Goal: Information Seeking & Learning: Check status

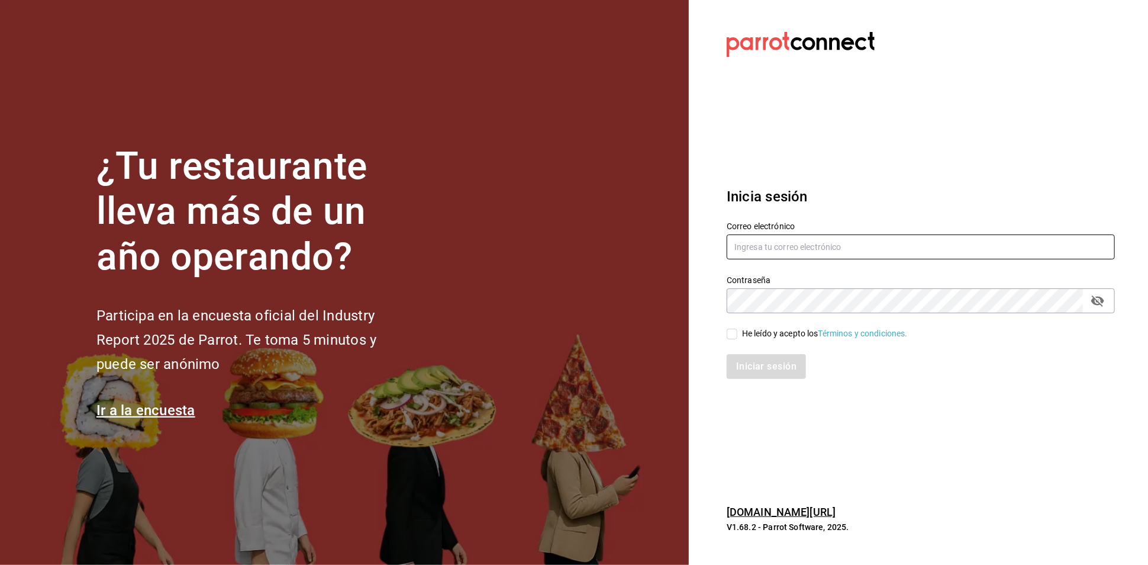
click at [887, 248] on input "text" at bounding box center [921, 246] width 388 height 25
type input "A"
type input "aneth.bfmxt@gmail.com"
click at [732, 329] on input "He leído y acepto los Términos y condiciones." at bounding box center [732, 334] width 11 height 11
checkbox input "true"
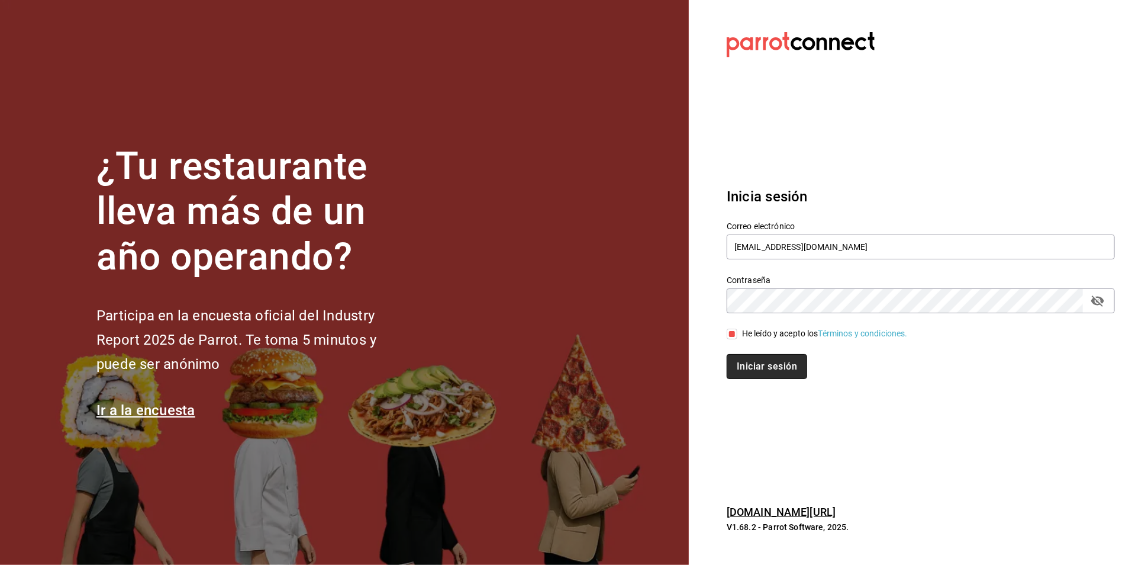
click at [782, 374] on button "Iniciar sesión" at bounding box center [767, 366] width 80 height 25
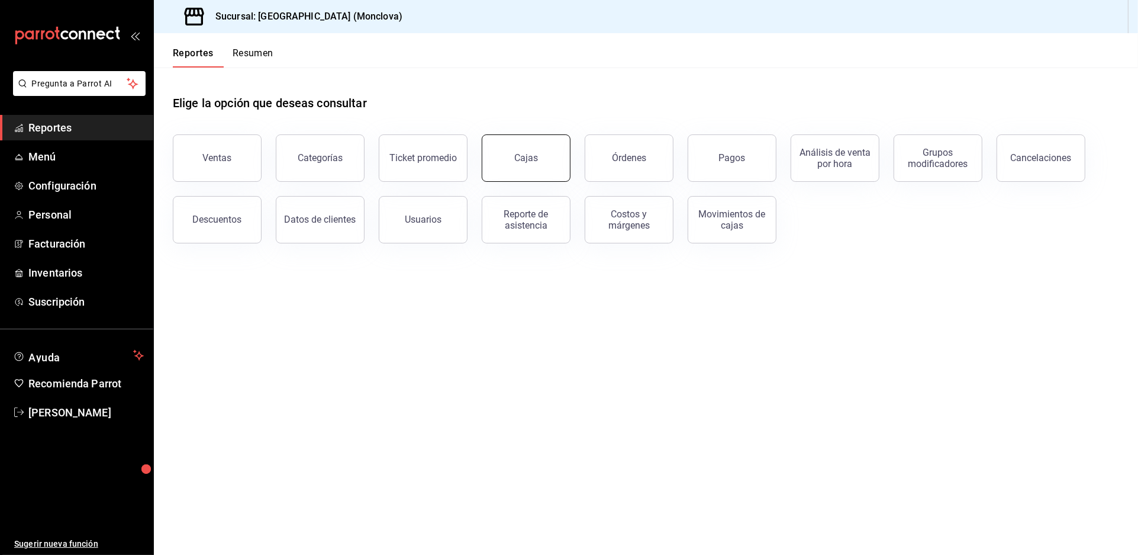
click at [519, 163] on div "Cajas" at bounding box center [526, 157] width 24 height 11
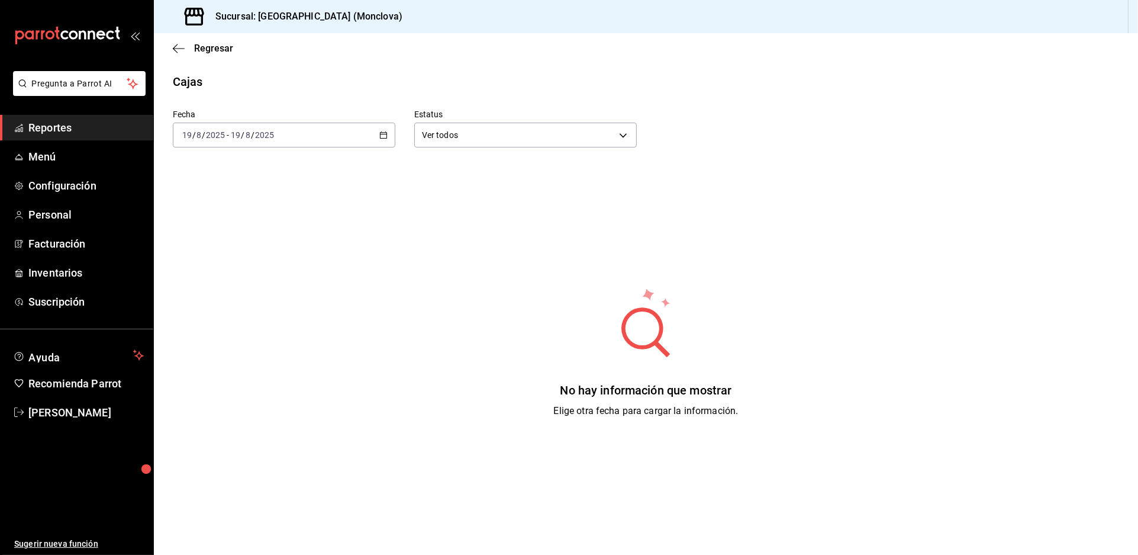
click at [385, 147] on div "[DATE] [DATE] - [DATE] [DATE]" at bounding box center [284, 135] width 223 height 25
click at [256, 310] on span "Rango de fechas" at bounding box center [229, 304] width 92 height 12
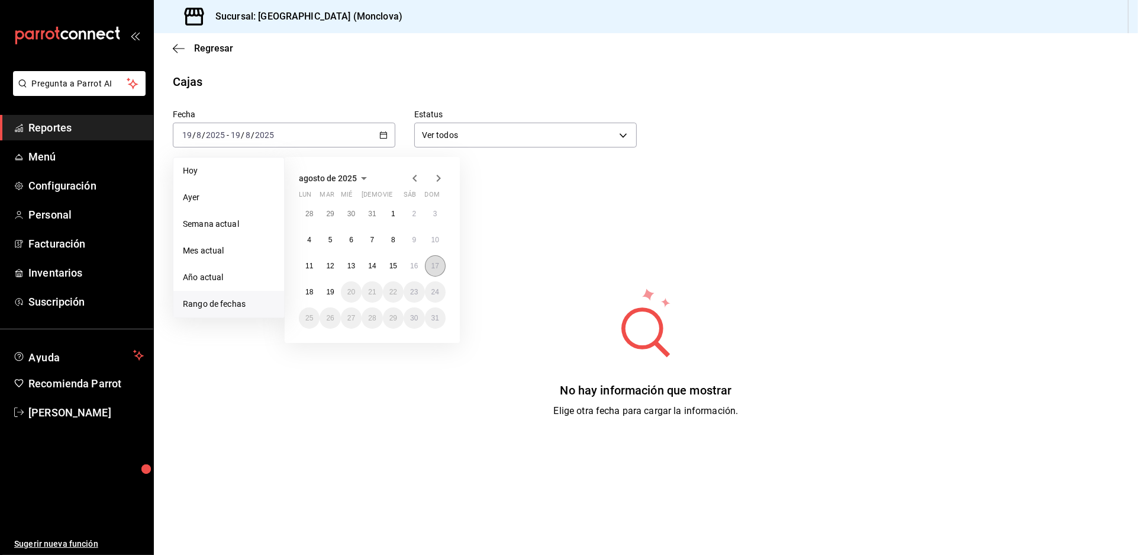
click at [440, 271] on button "17" at bounding box center [435, 265] width 21 height 21
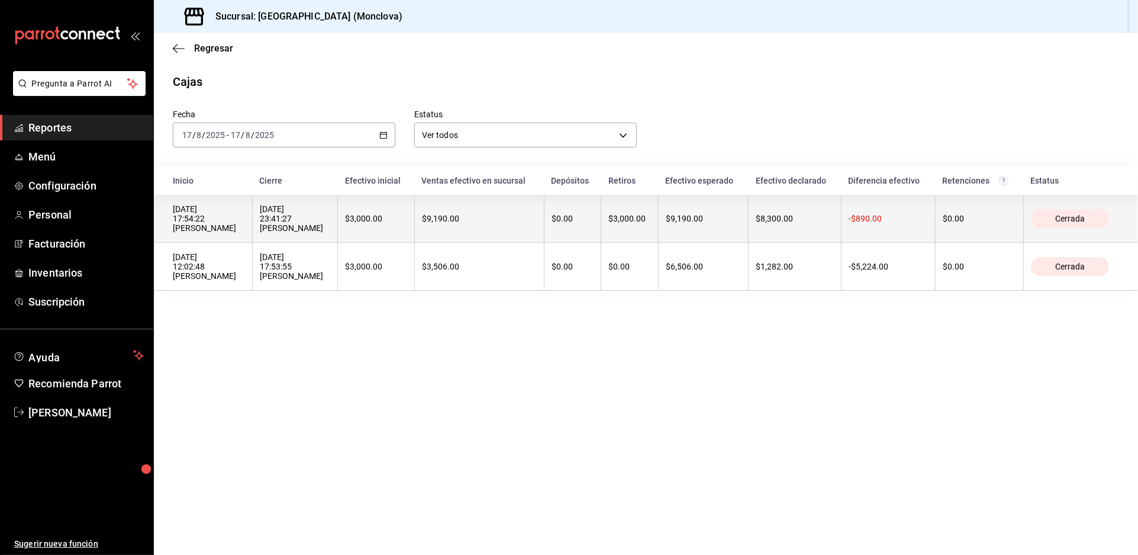
click at [414, 243] on th "$3,000.00" at bounding box center [376, 219] width 76 height 48
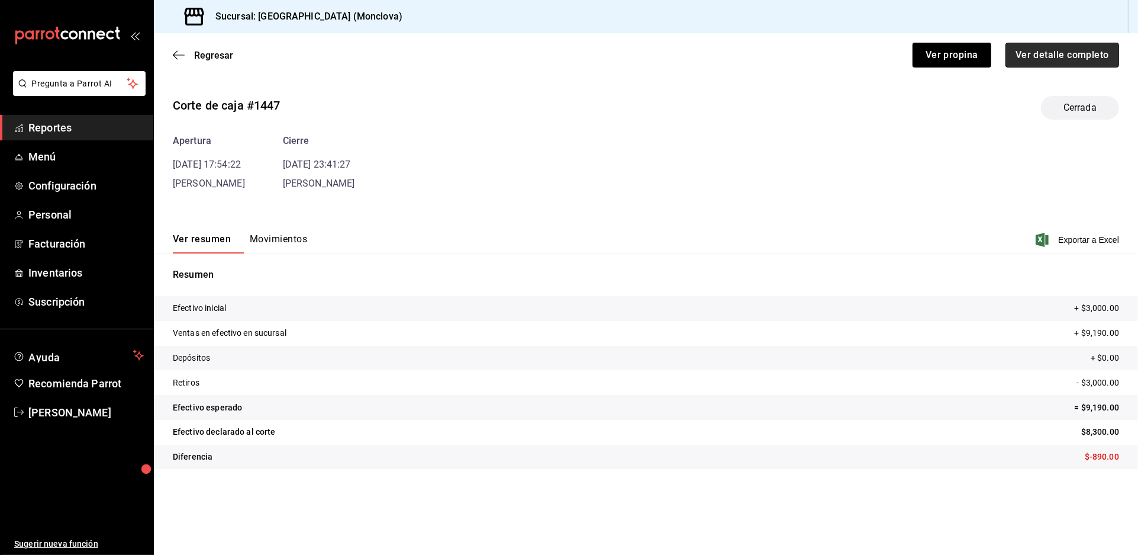
click at [1025, 67] on button "Ver detalle completo" at bounding box center [1063, 55] width 114 height 25
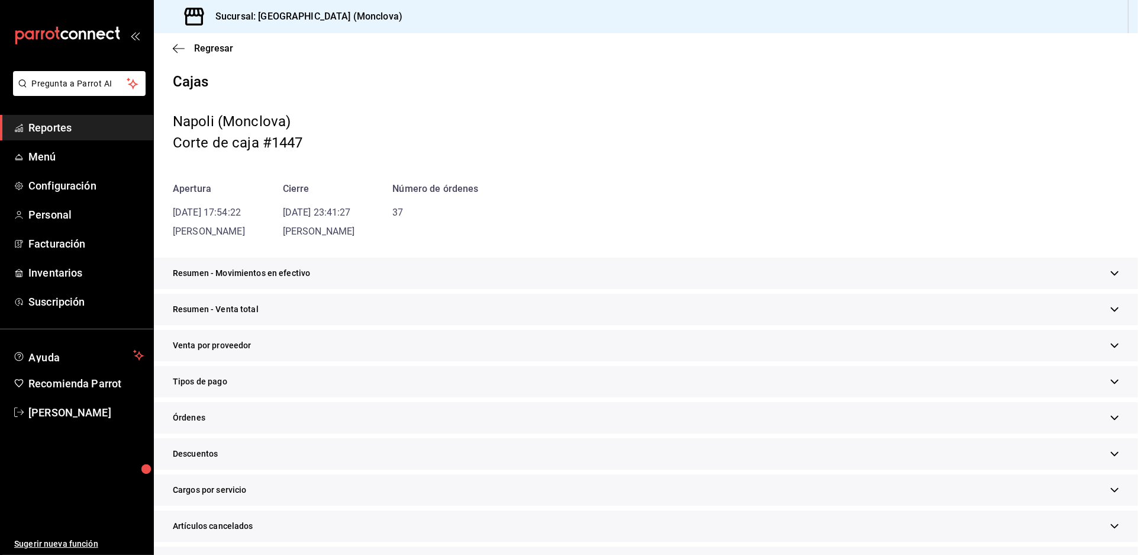
click at [581, 289] on div "Resumen - Movimientos en efectivo" at bounding box center [646, 272] width 984 height 31
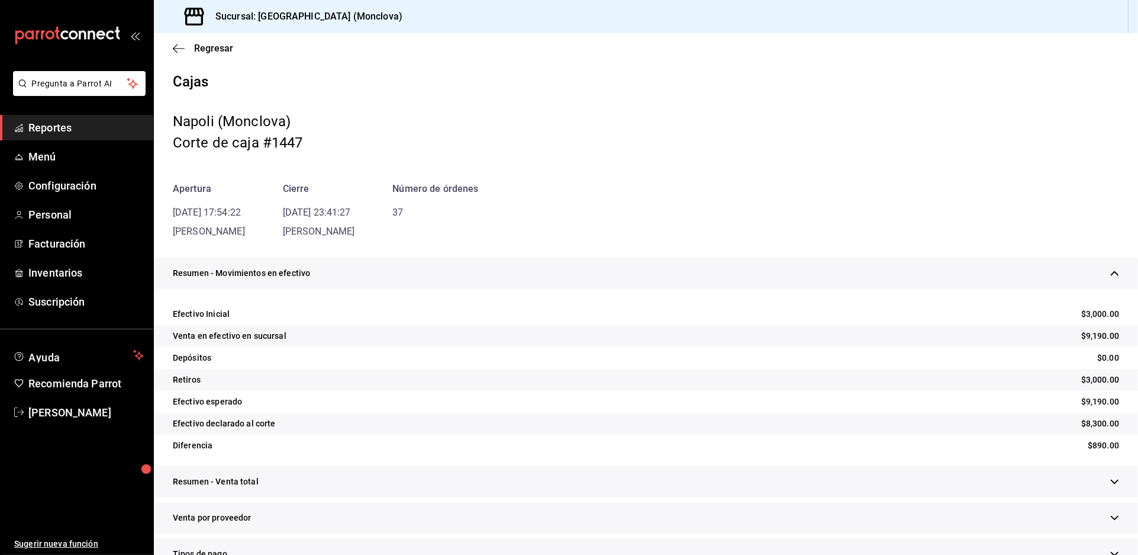
click at [592, 289] on div "Resumen - Movimientos en efectivo" at bounding box center [646, 272] width 984 height 31
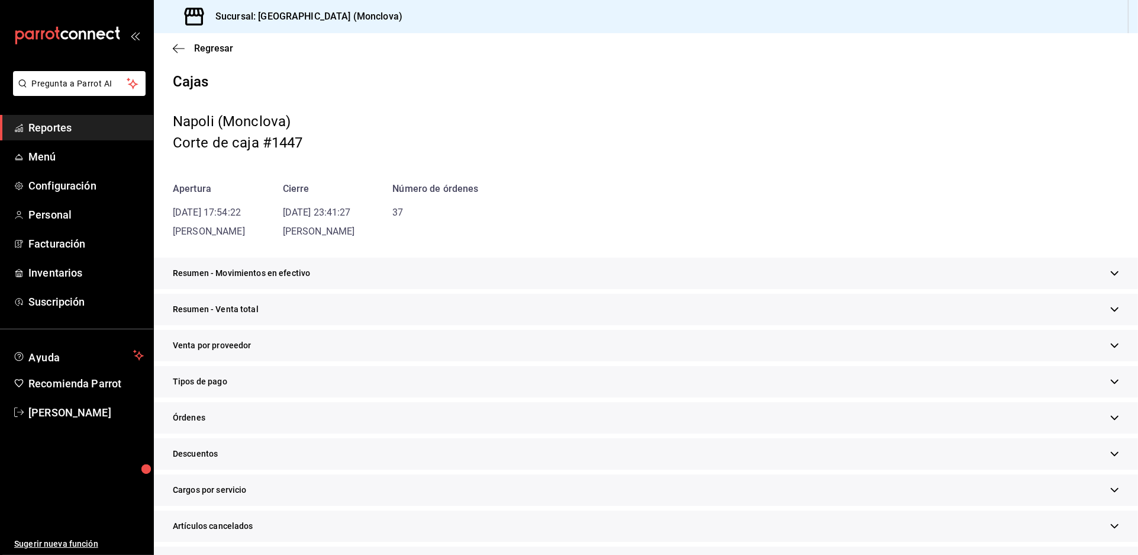
click at [600, 325] on div "Resumen - Venta total" at bounding box center [646, 309] width 984 height 31
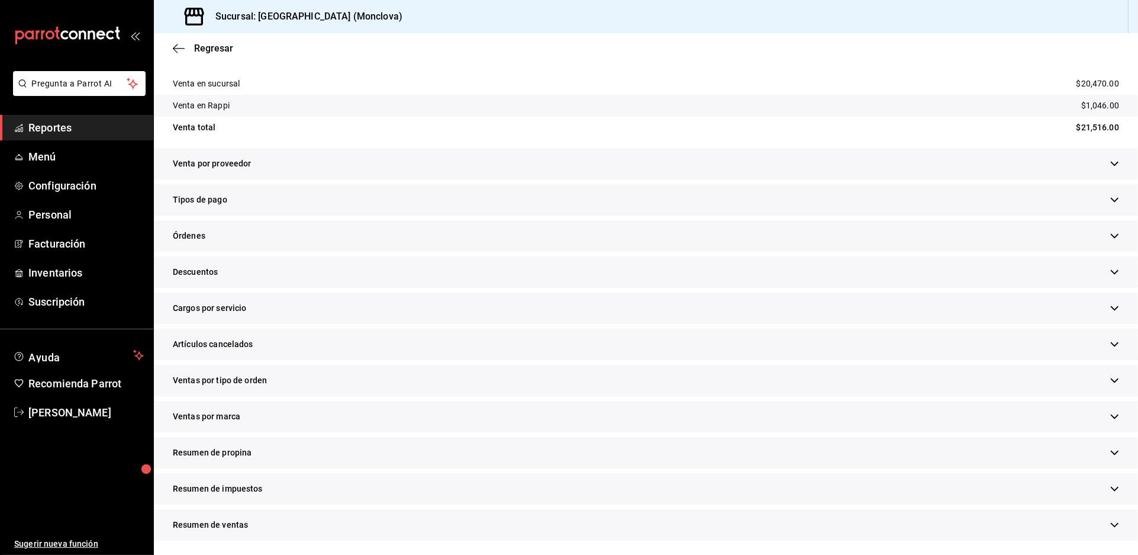
scroll to position [329, 0]
click at [410, 286] on div "Descuentos" at bounding box center [646, 271] width 984 height 31
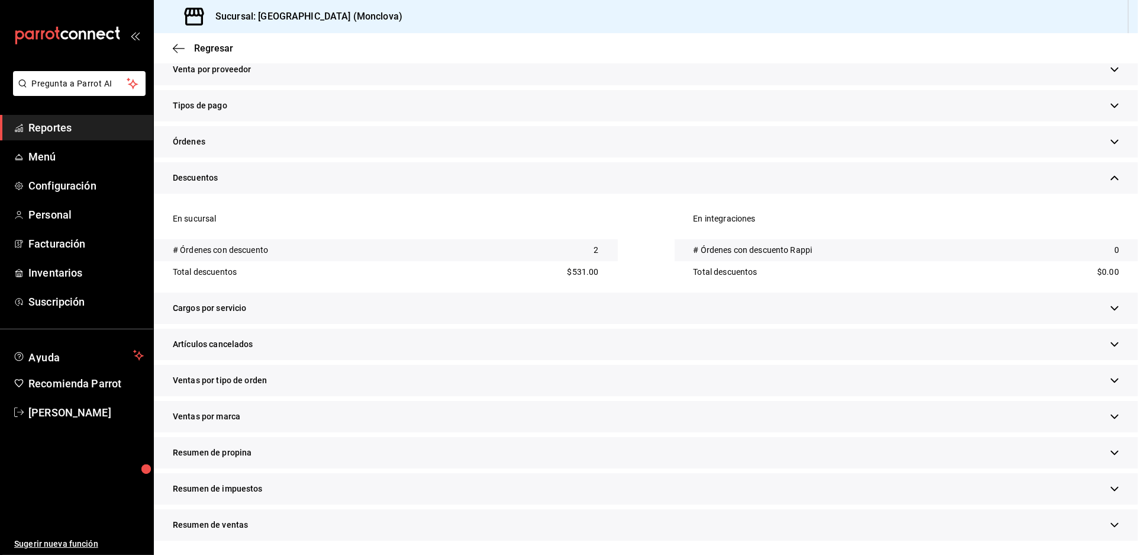
scroll to position [507, 0]
click at [343, 329] on div "Artículos cancelados" at bounding box center [646, 344] width 984 height 31
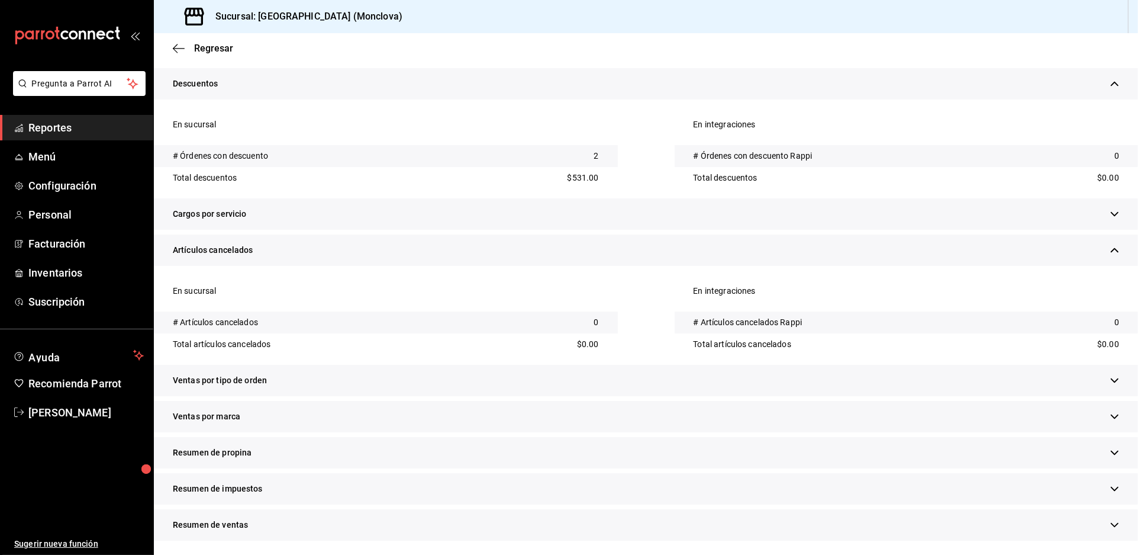
scroll to position [620, 0]
click at [391, 378] on div "Ventas por tipo de orden" at bounding box center [646, 380] width 984 height 31
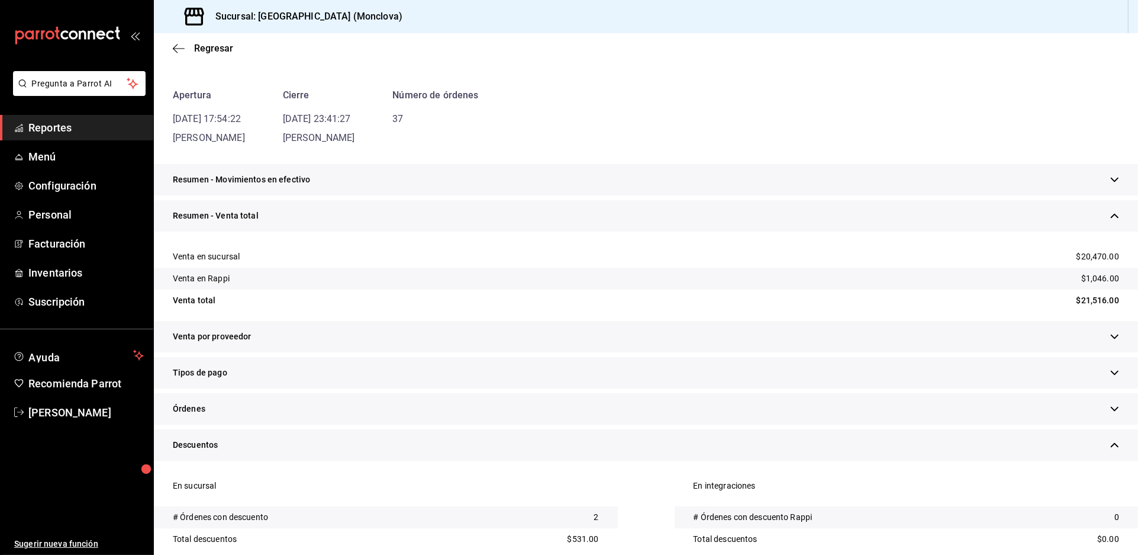
scroll to position [0, 0]
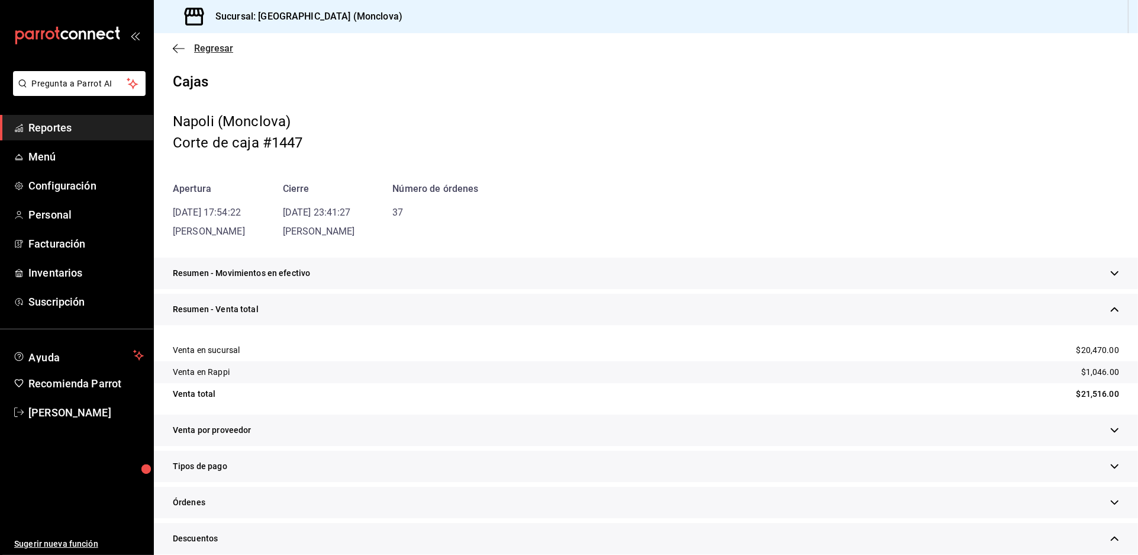
click at [216, 54] on span "Regresar" at bounding box center [213, 48] width 39 height 11
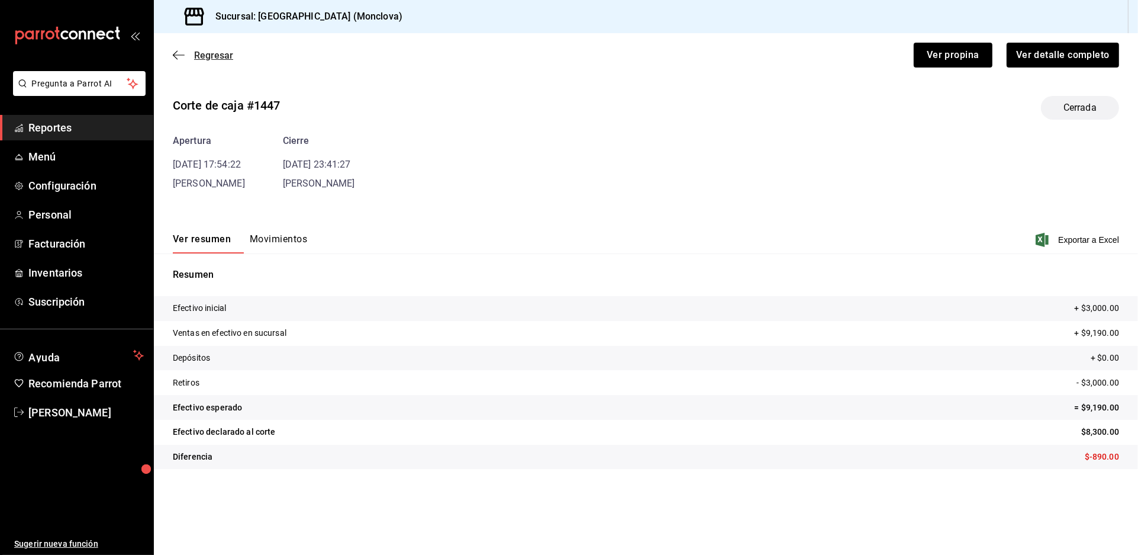
click at [218, 61] on span "Regresar" at bounding box center [213, 55] width 39 height 11
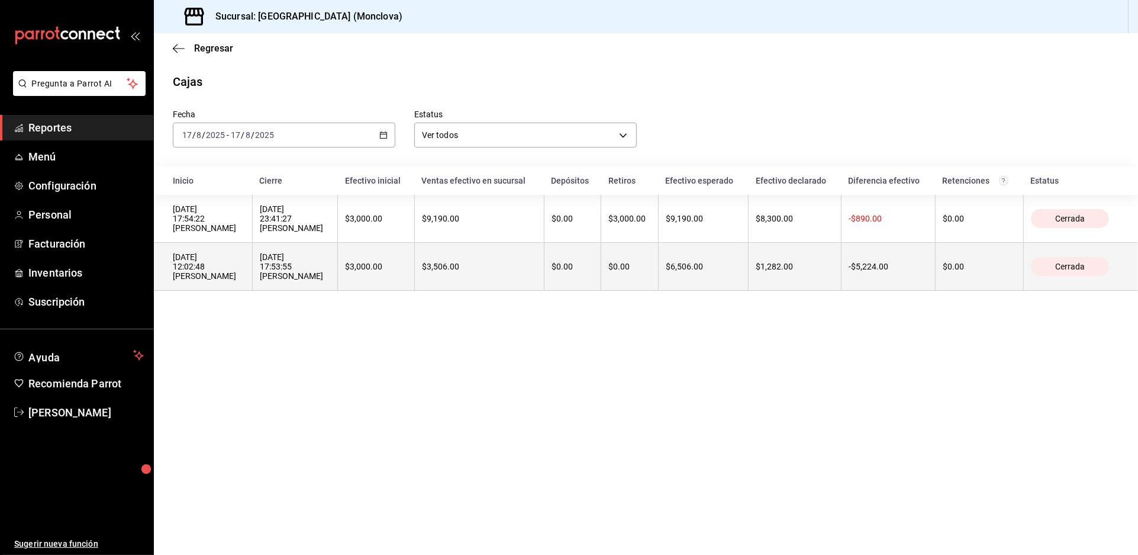
click at [331, 281] on div "[DATE] 17:53:55 [PERSON_NAME]" at bounding box center [295, 266] width 71 height 28
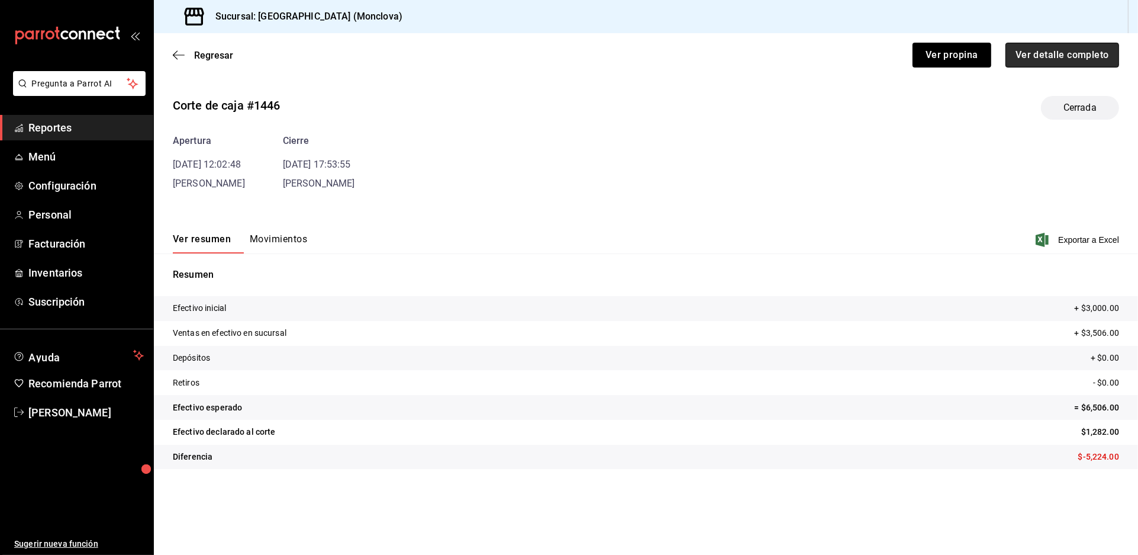
click at [1061, 61] on button "Ver detalle completo" at bounding box center [1063, 55] width 114 height 25
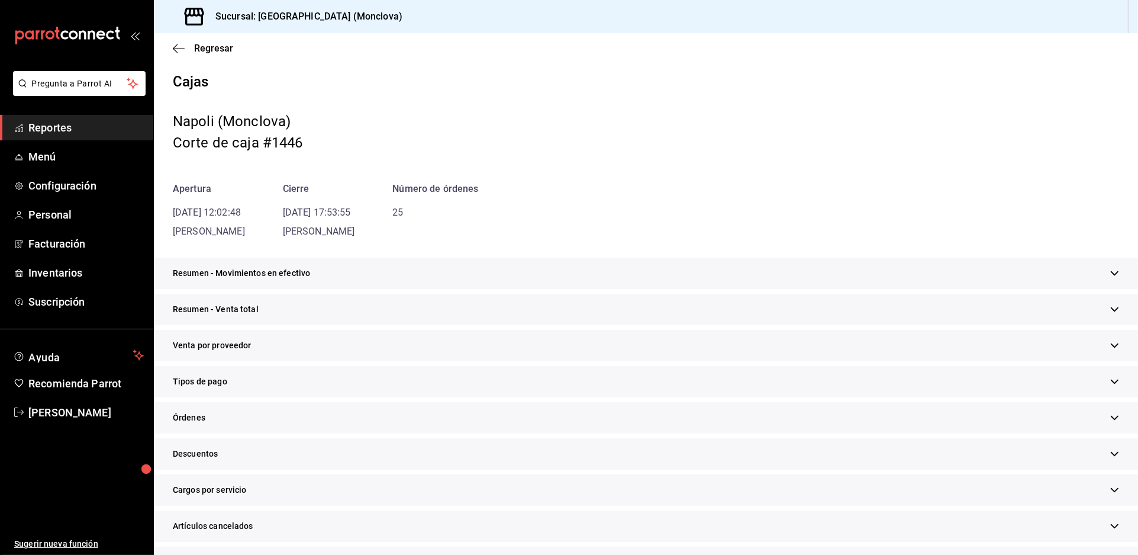
click at [548, 325] on div "Resumen - Venta total" at bounding box center [646, 309] width 984 height 31
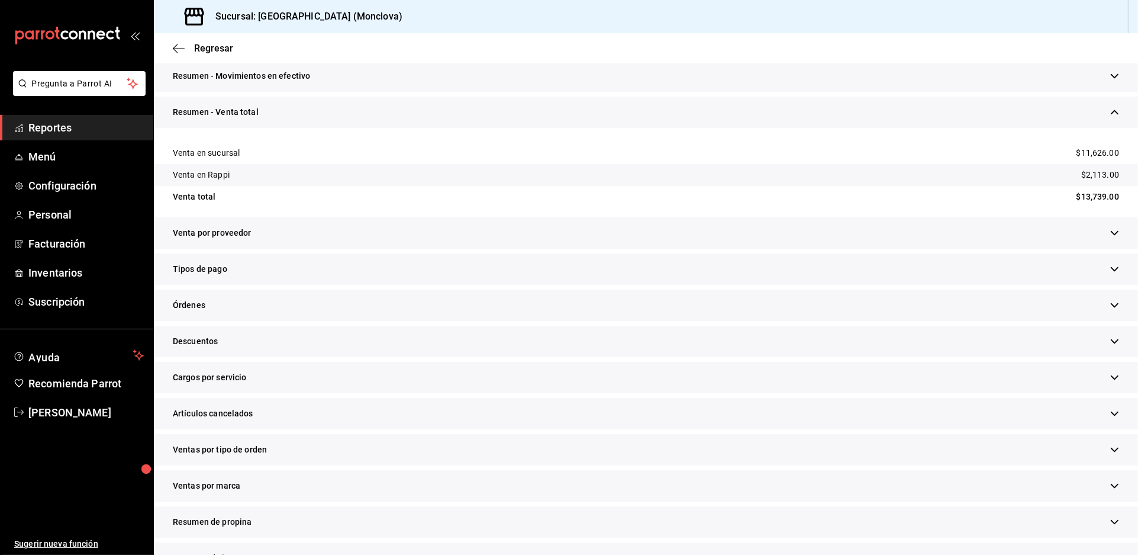
scroll to position [329, 0]
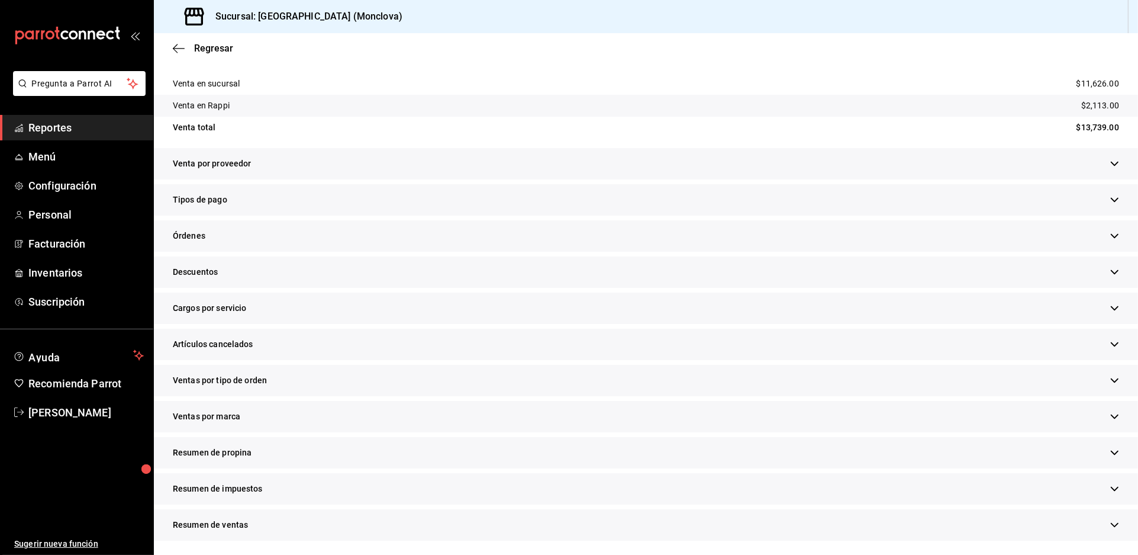
click at [433, 288] on div "Descuentos" at bounding box center [646, 271] width 984 height 31
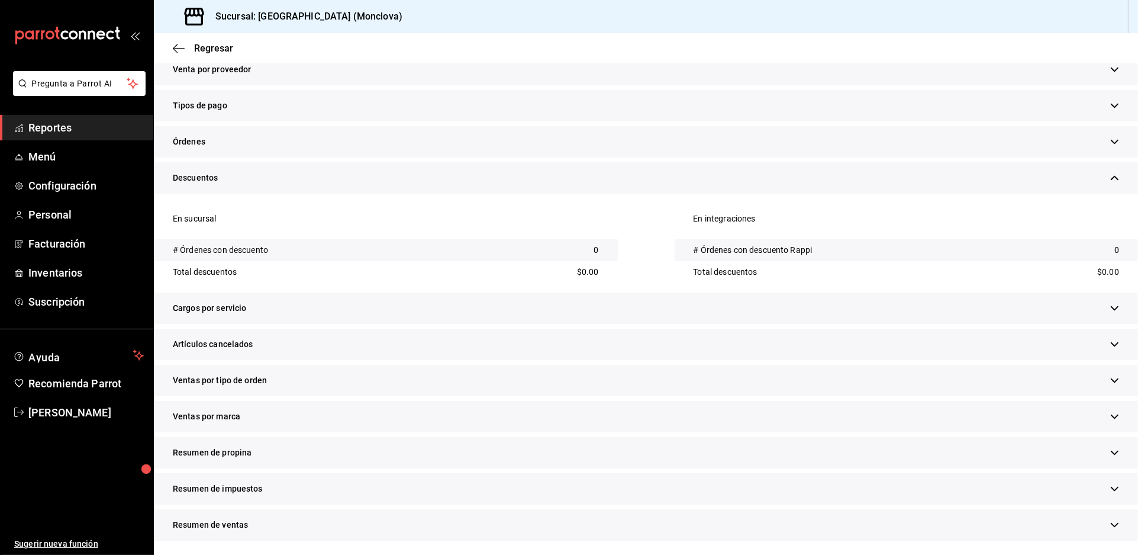
scroll to position [507, 0]
click at [433, 334] on div "Artículos cancelados" at bounding box center [646, 344] width 984 height 31
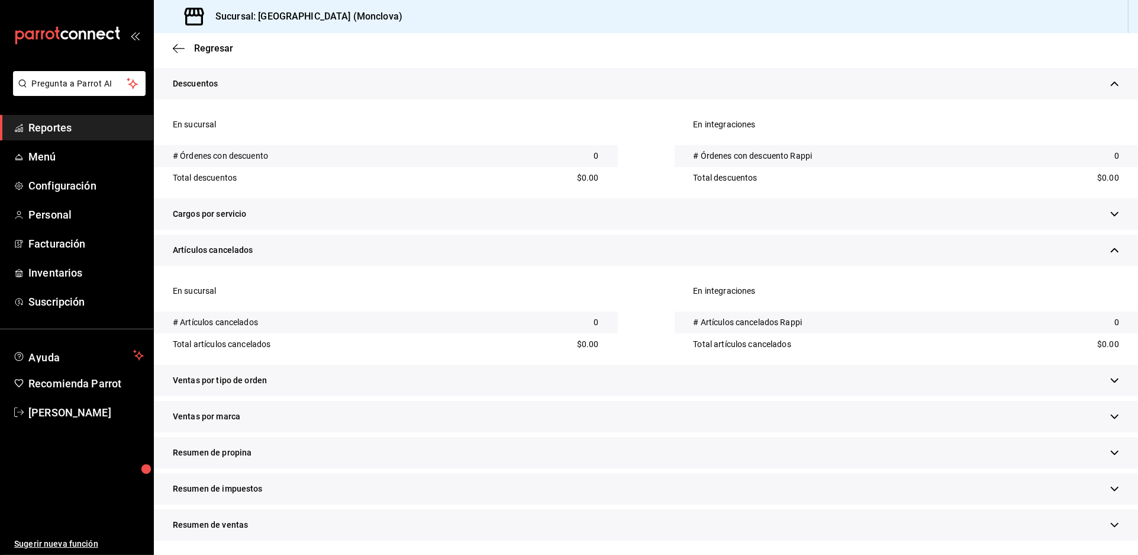
scroll to position [620, 0]
click at [475, 365] on div "Ventas por tipo de orden" at bounding box center [646, 380] width 984 height 31
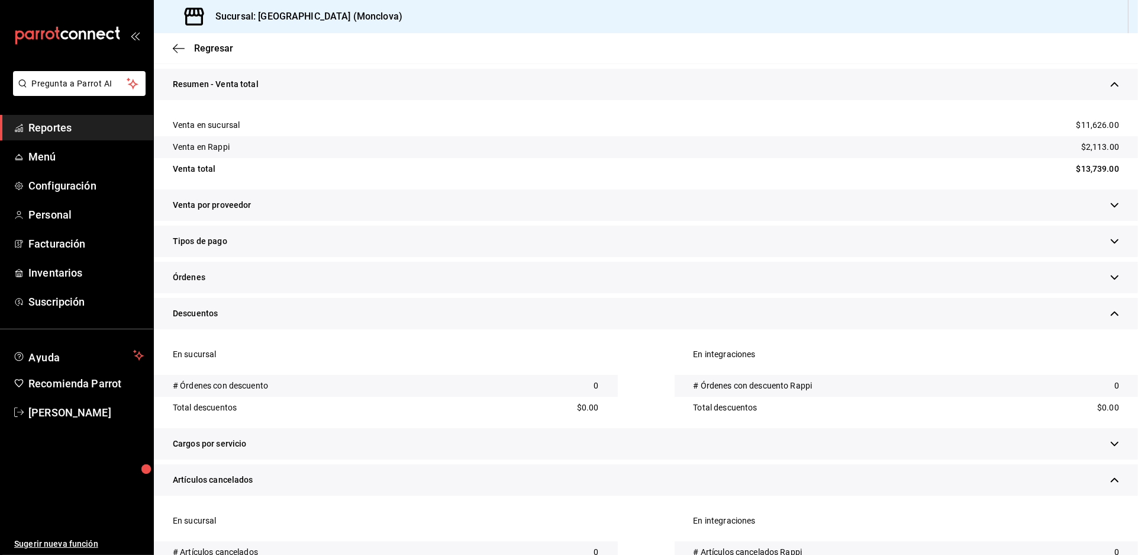
scroll to position [0, 0]
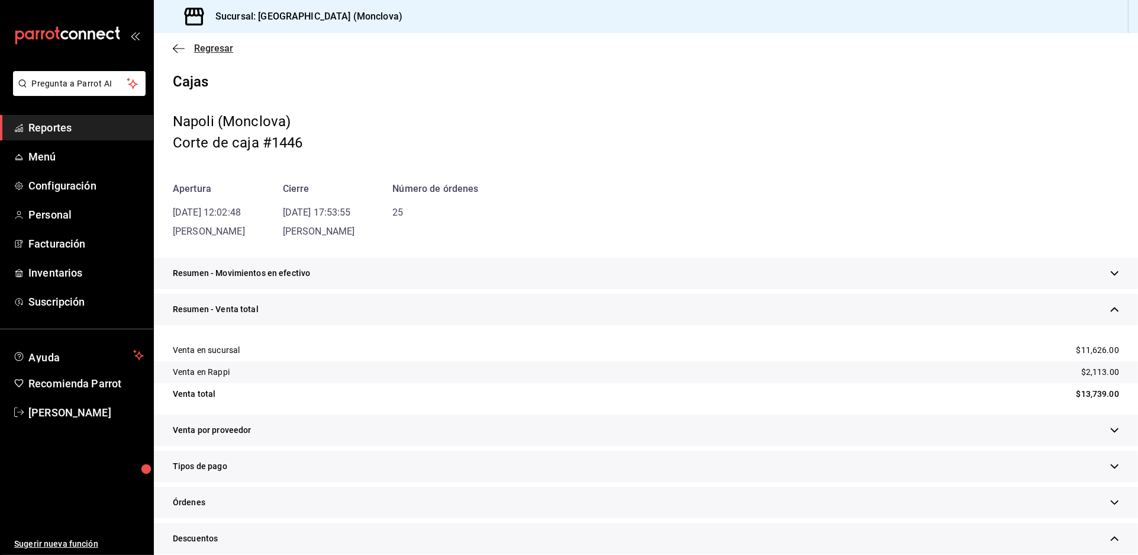
click at [223, 54] on span "Regresar" at bounding box center [213, 48] width 39 height 11
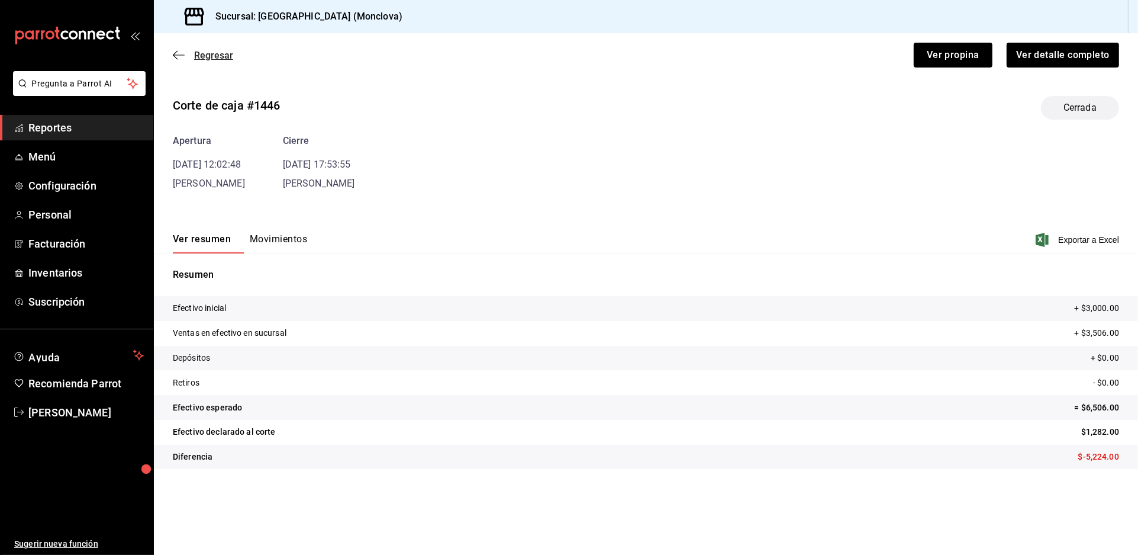
click at [191, 55] on div "Regresar Ver propina Ver detalle completo" at bounding box center [646, 55] width 984 height 44
click at [201, 61] on span "Regresar" at bounding box center [213, 55] width 39 height 11
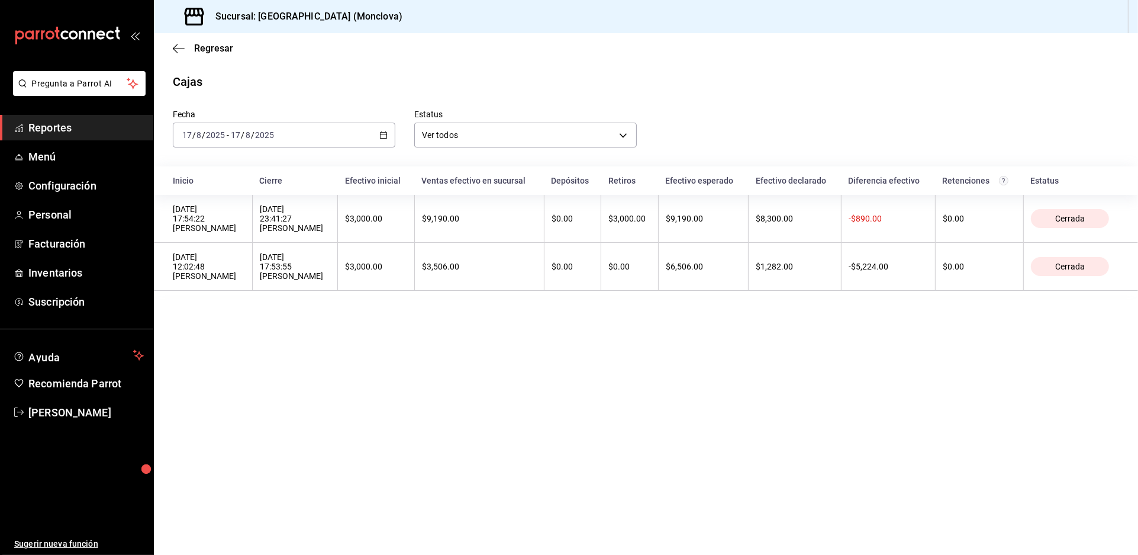
click at [383, 147] on div "[DATE] [DATE] - [DATE] [DATE]" at bounding box center [284, 135] width 223 height 25
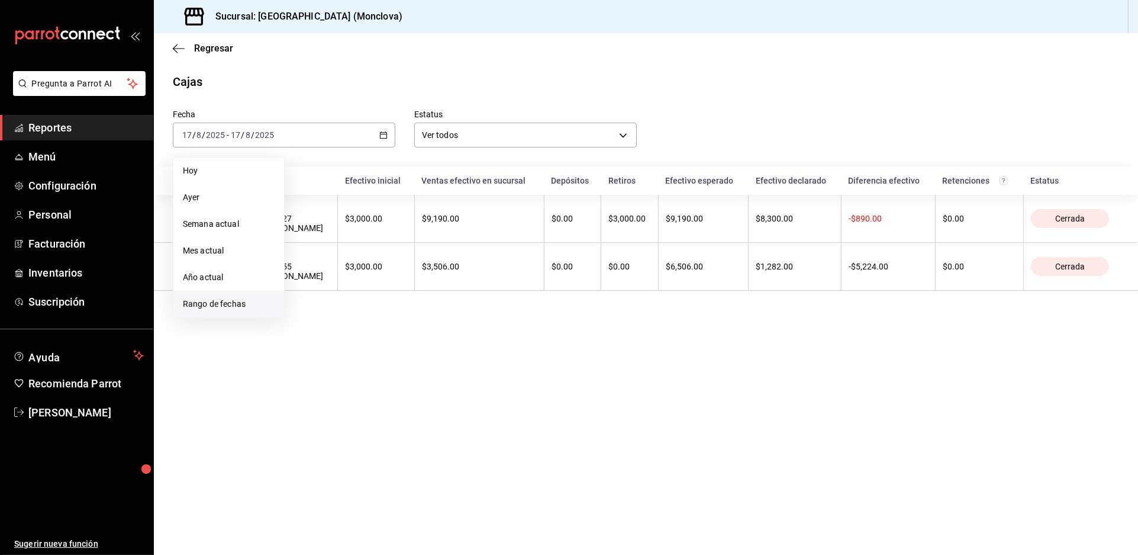
click at [271, 310] on span "Rango de fechas" at bounding box center [229, 304] width 92 height 12
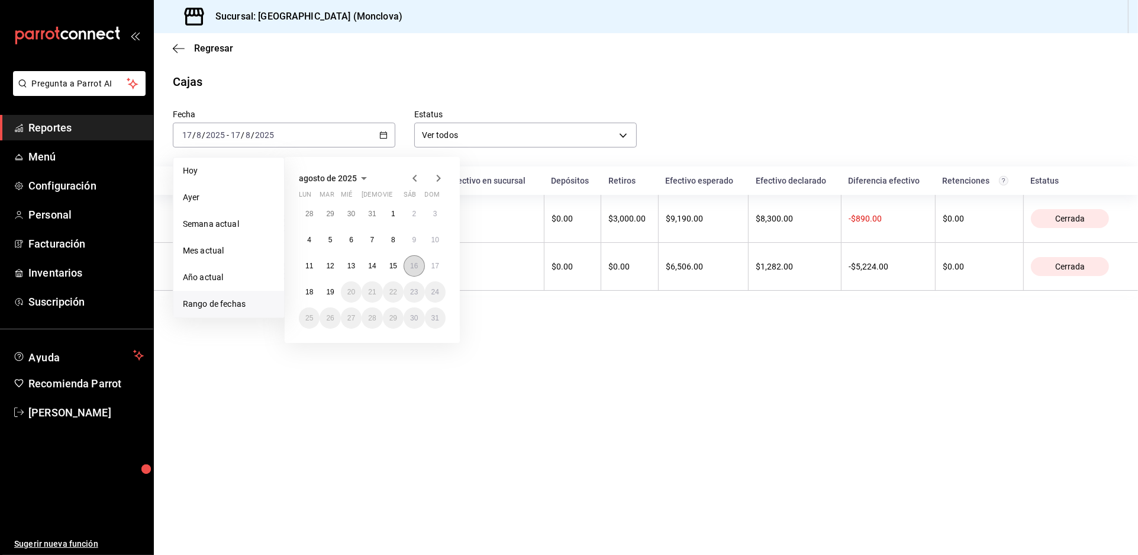
click at [417, 270] on abbr "16" at bounding box center [414, 266] width 8 height 8
click at [424, 276] on button "16" at bounding box center [414, 265] width 21 height 21
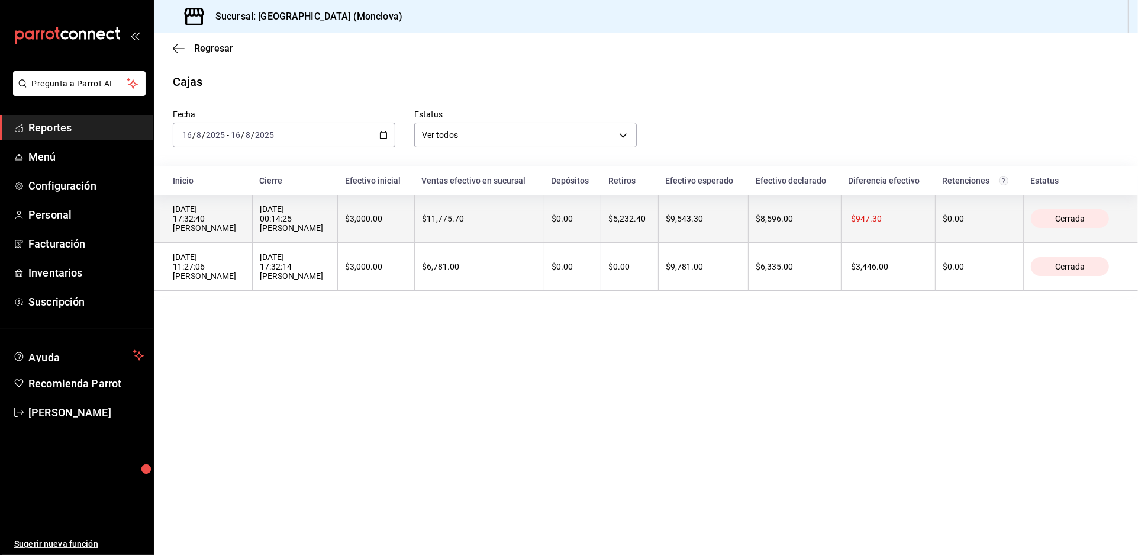
click at [331, 233] on div "[DATE] 00:14:25 [PERSON_NAME]" at bounding box center [295, 218] width 71 height 28
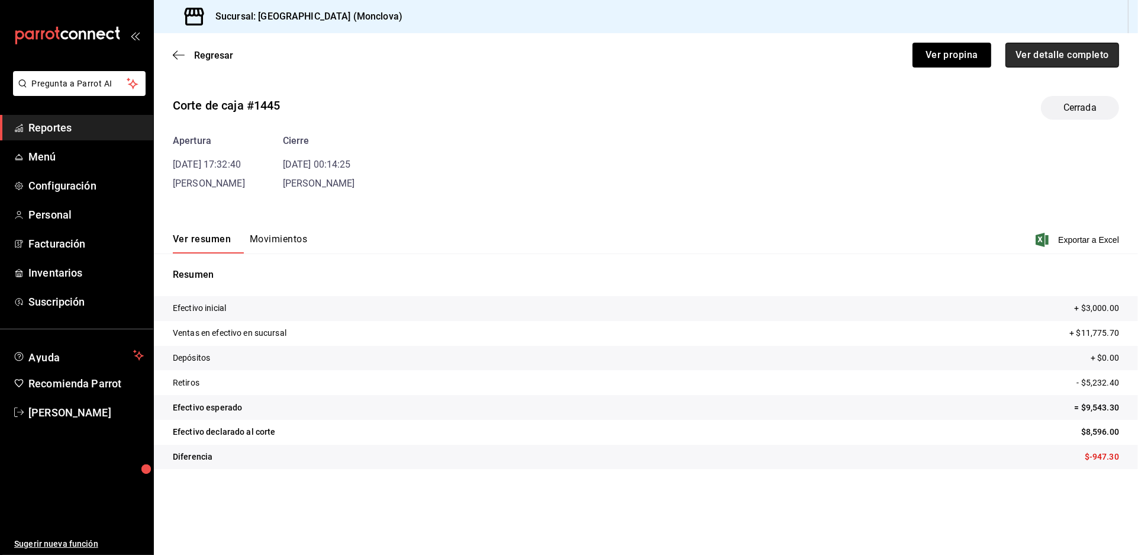
click at [1044, 65] on button "Ver detalle completo" at bounding box center [1063, 55] width 114 height 25
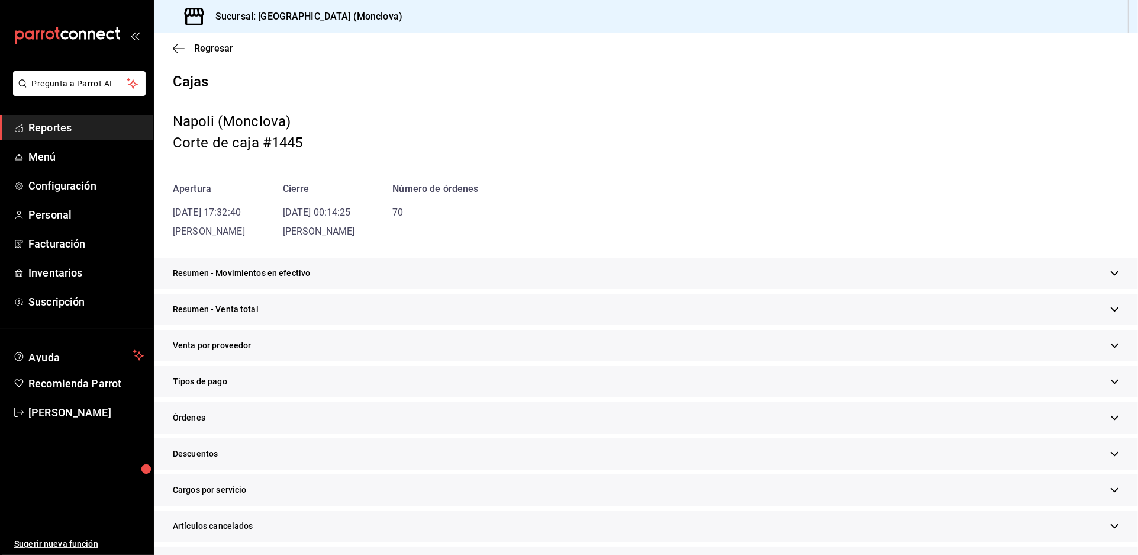
click at [502, 325] on div "Resumen - Venta total" at bounding box center [646, 309] width 984 height 31
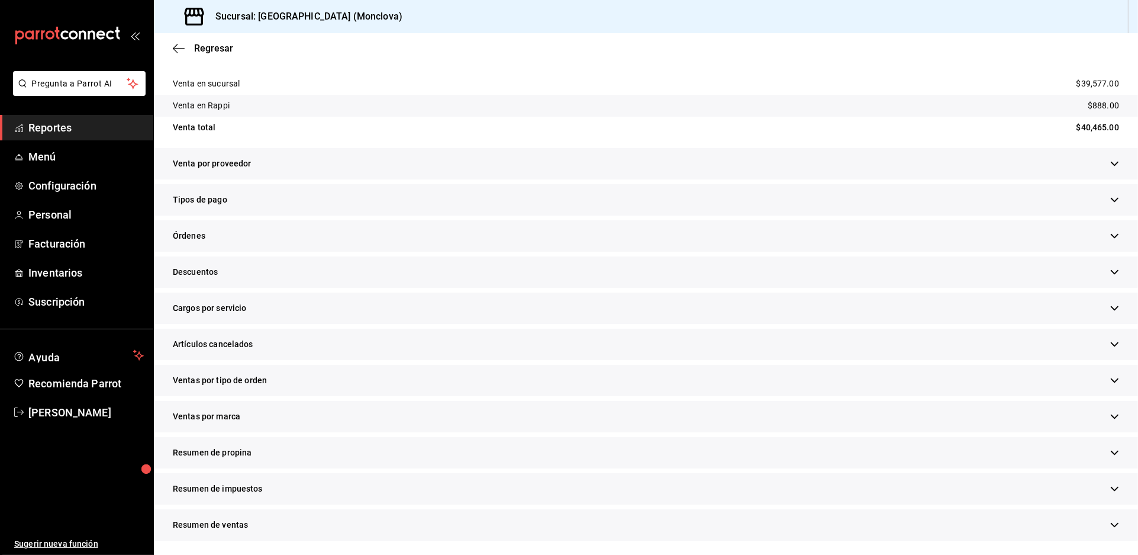
scroll to position [329, 0]
click at [381, 288] on div "Descuentos" at bounding box center [646, 271] width 984 height 31
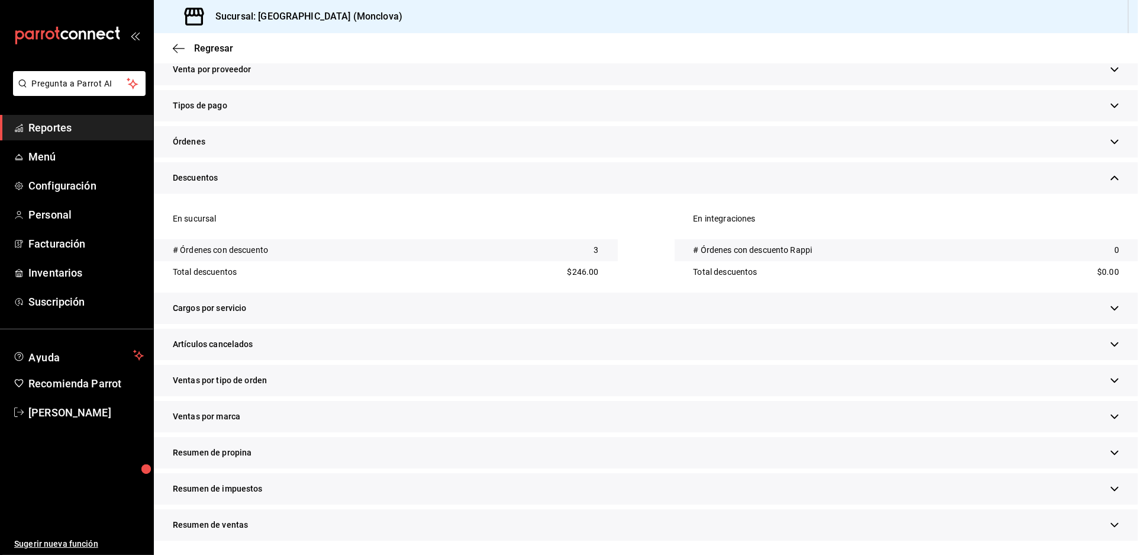
scroll to position [507, 0]
click at [401, 329] on div "Artículos cancelados" at bounding box center [646, 344] width 984 height 31
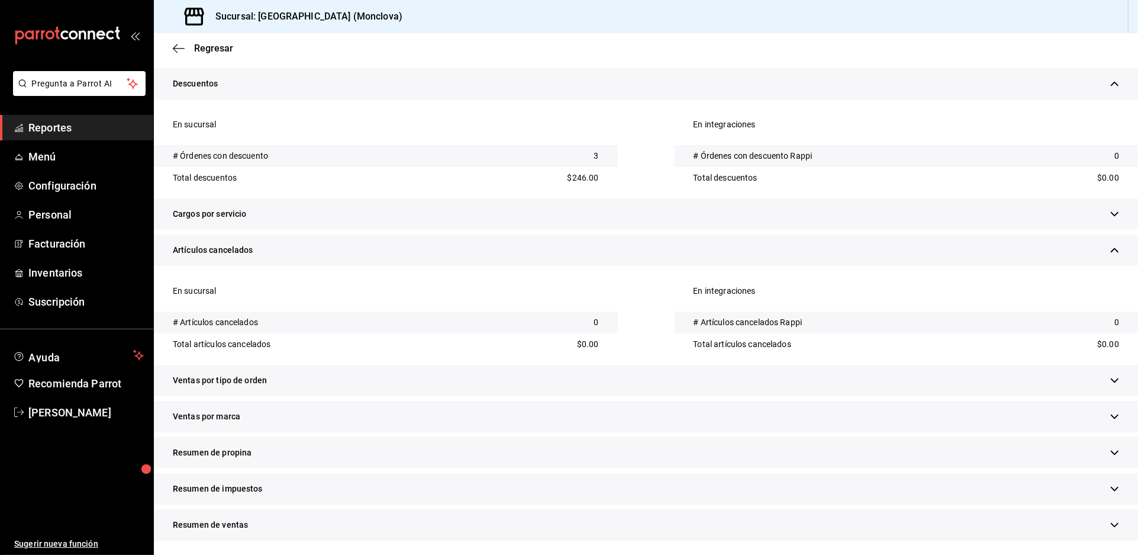
scroll to position [620, 0]
click at [411, 365] on div "Ventas por tipo de orden" at bounding box center [646, 380] width 984 height 31
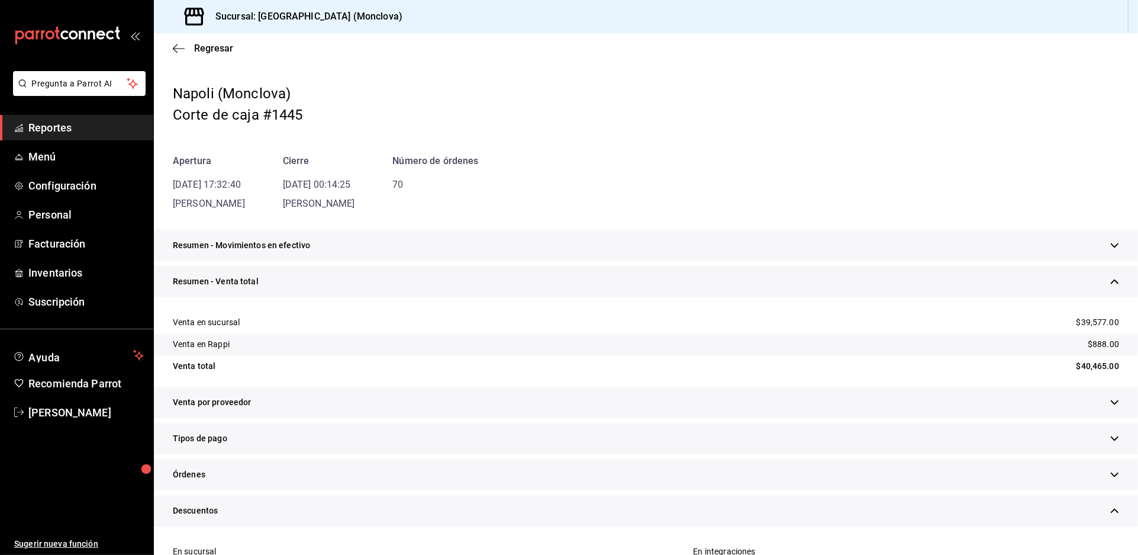
scroll to position [0, 0]
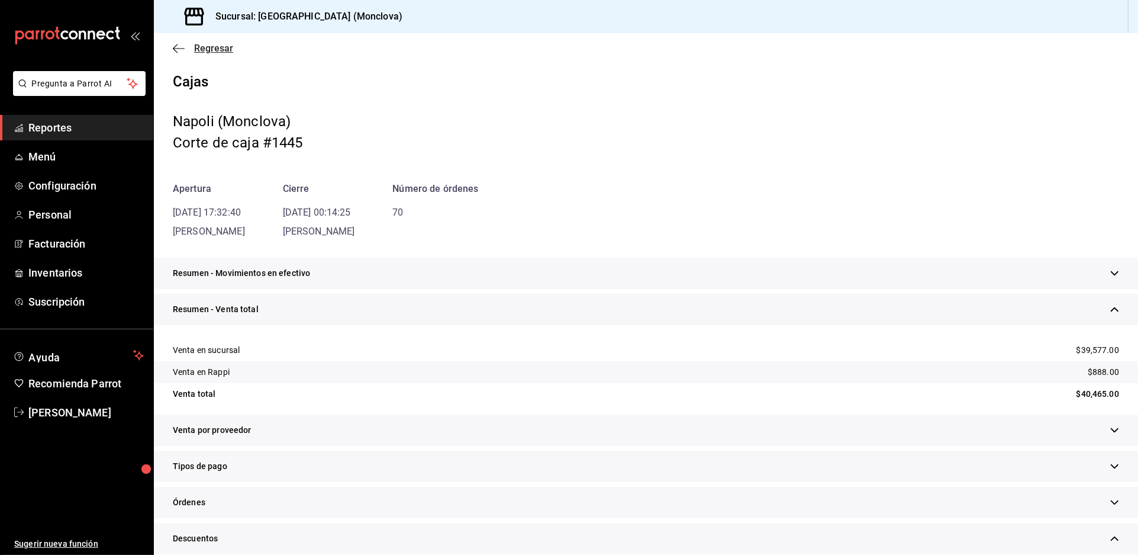
click at [221, 52] on span "Regresar" at bounding box center [213, 48] width 39 height 11
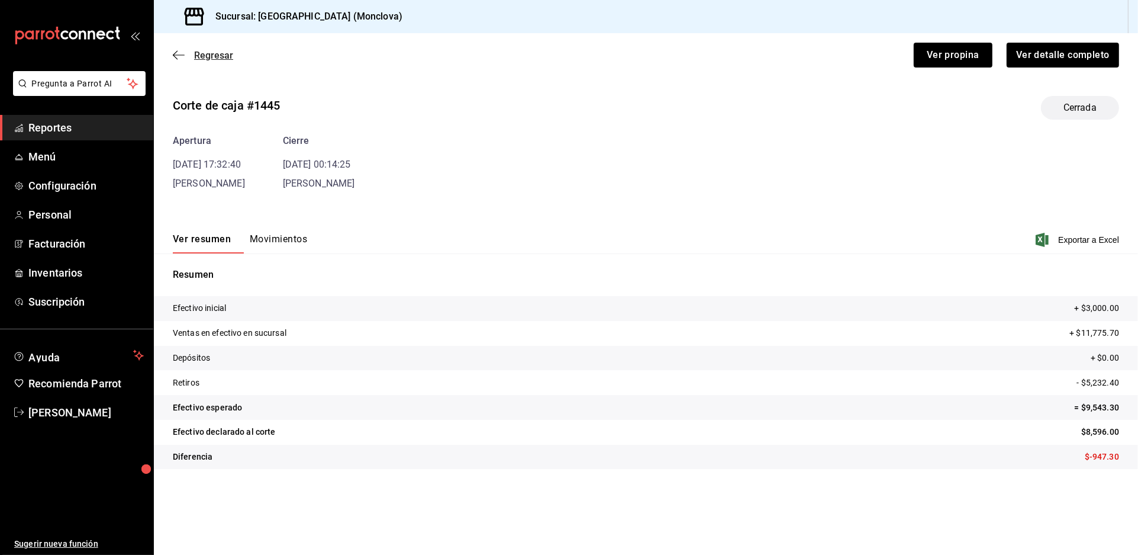
click at [220, 61] on span "Regresar" at bounding box center [213, 55] width 39 height 11
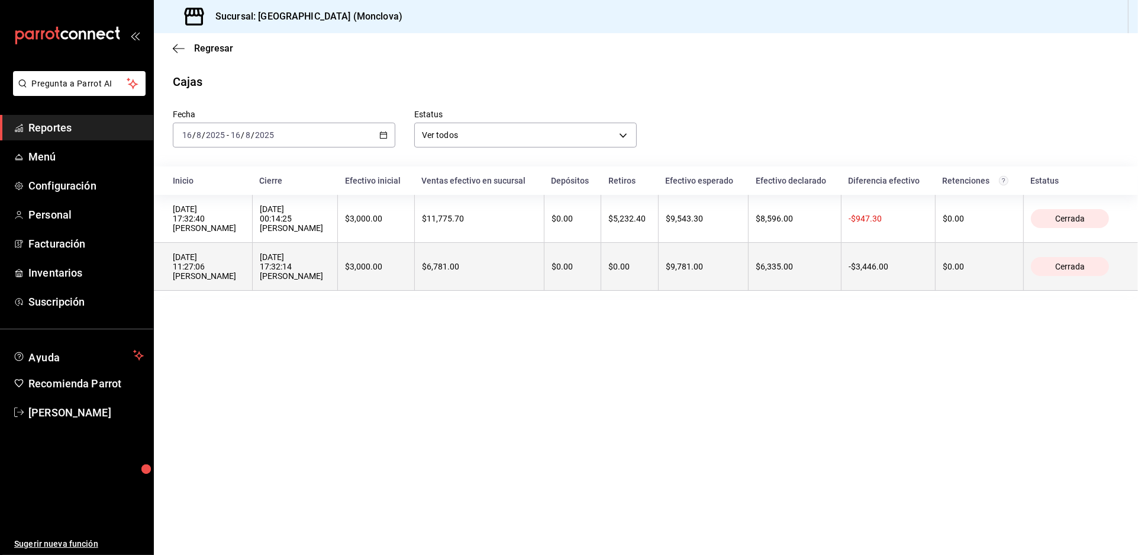
click at [331, 281] on div "[DATE] 17:32:14 [PERSON_NAME]" at bounding box center [295, 266] width 71 height 28
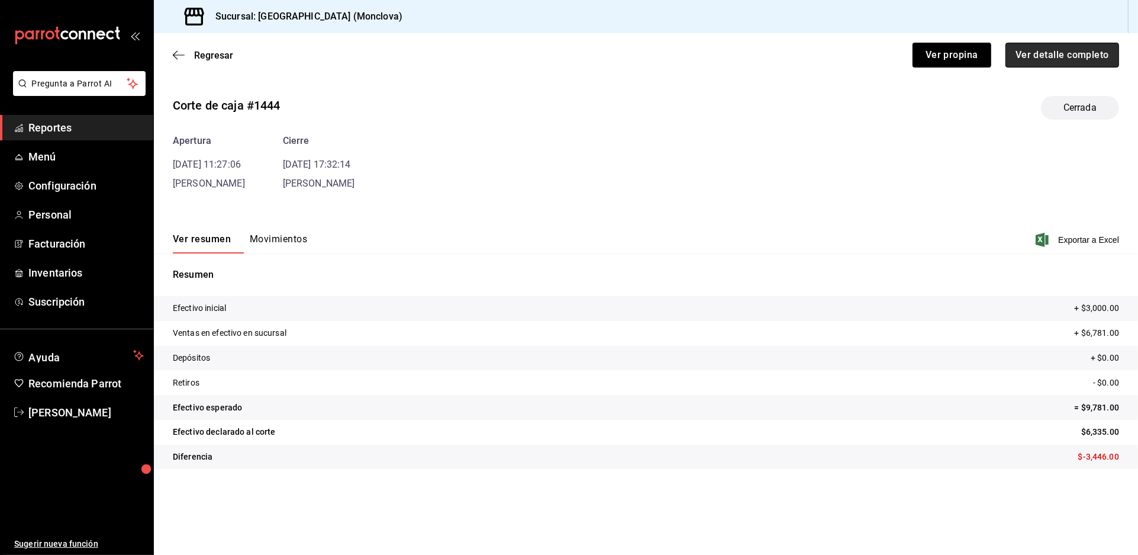
click at [1022, 60] on button "Ver detalle completo" at bounding box center [1063, 55] width 114 height 25
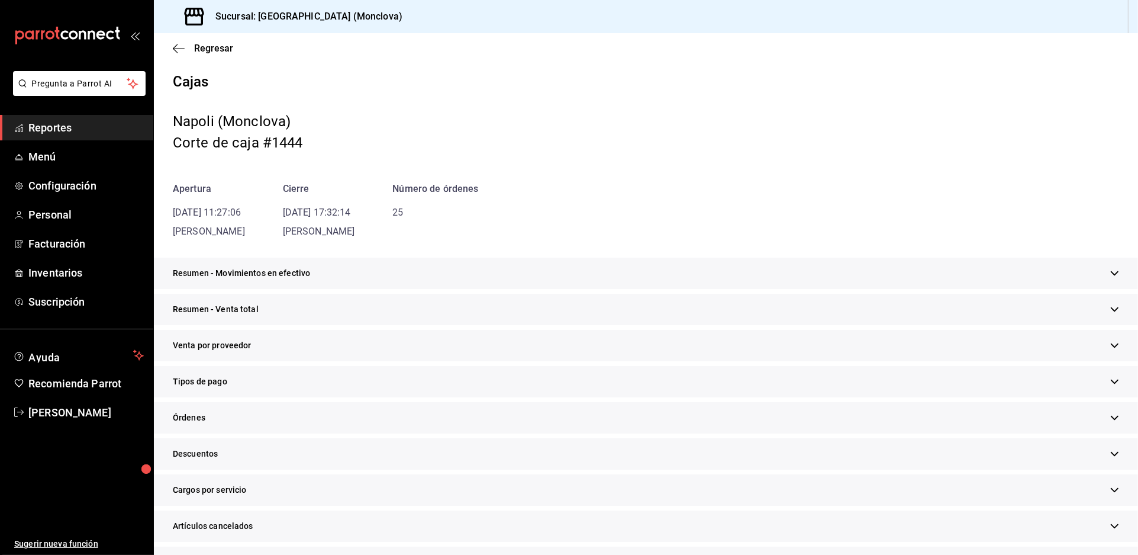
click at [347, 325] on div "Resumen - Venta total" at bounding box center [646, 309] width 984 height 31
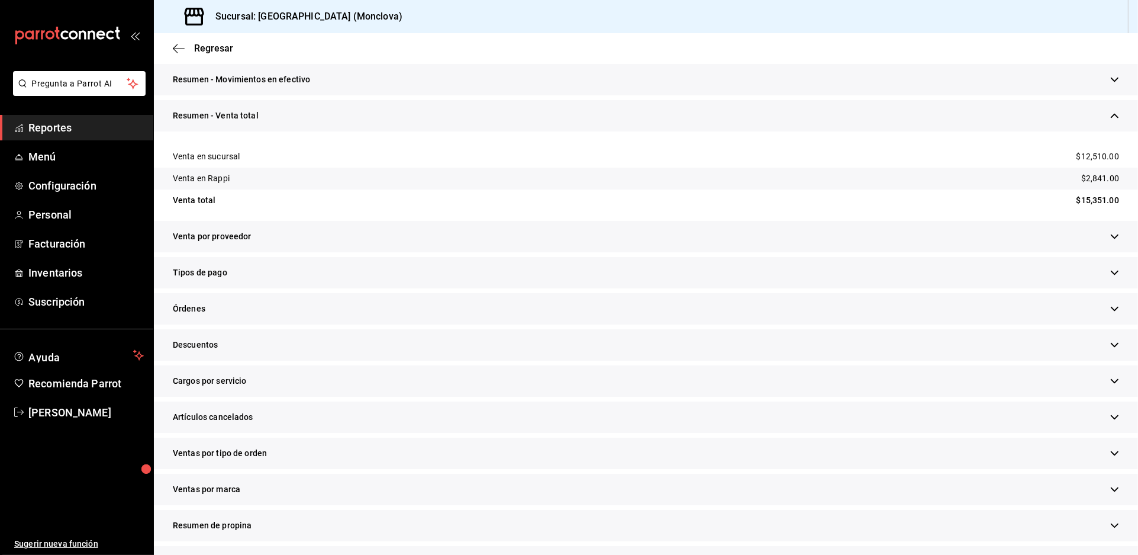
scroll to position [197, 0]
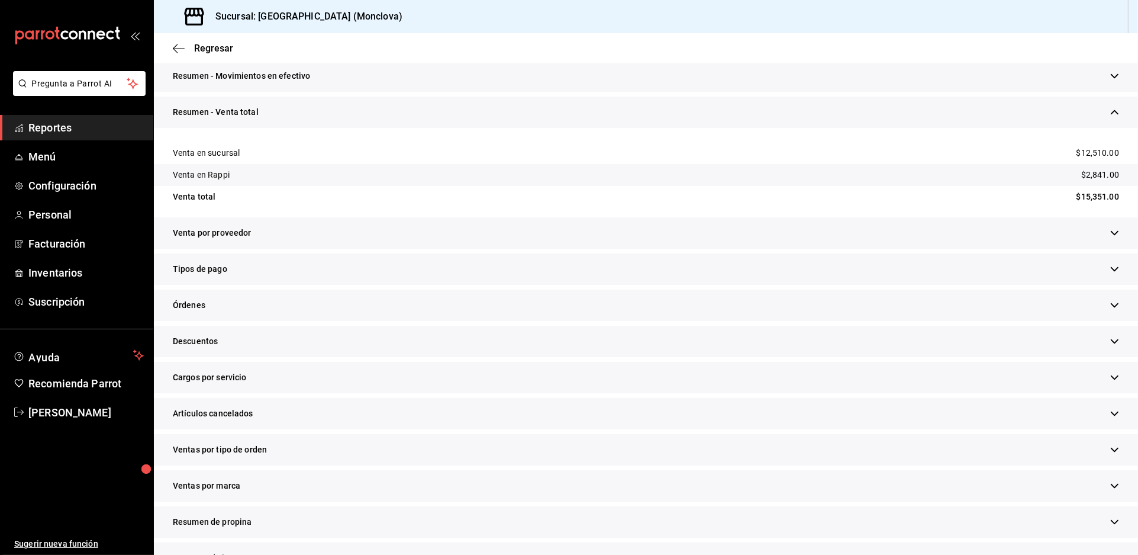
click at [400, 357] on div "Descuentos" at bounding box center [646, 341] width 984 height 31
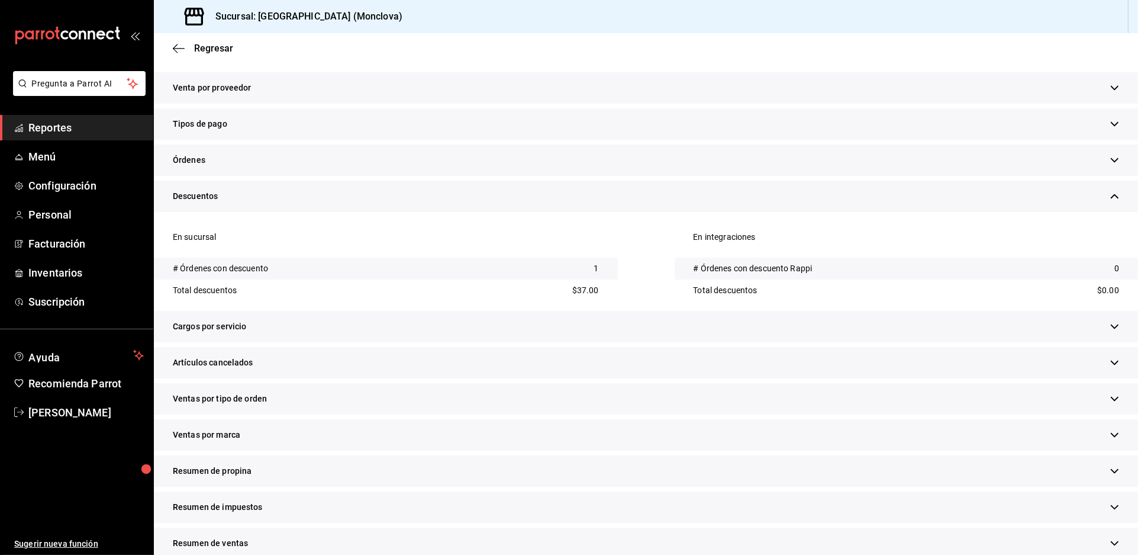
scroll to position [394, 0]
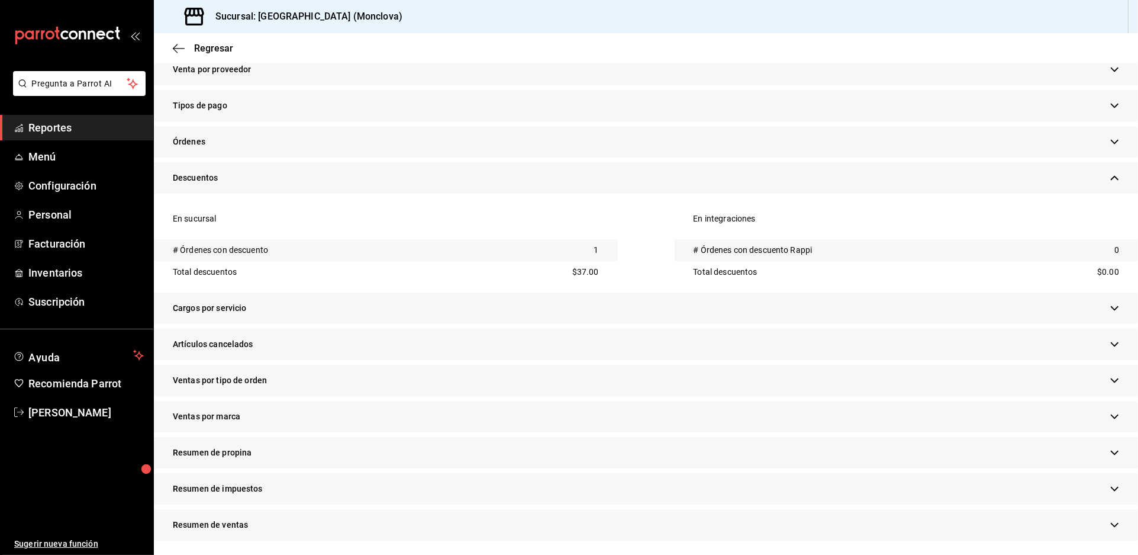
click at [434, 360] on div "Artículos cancelados" at bounding box center [646, 344] width 984 height 31
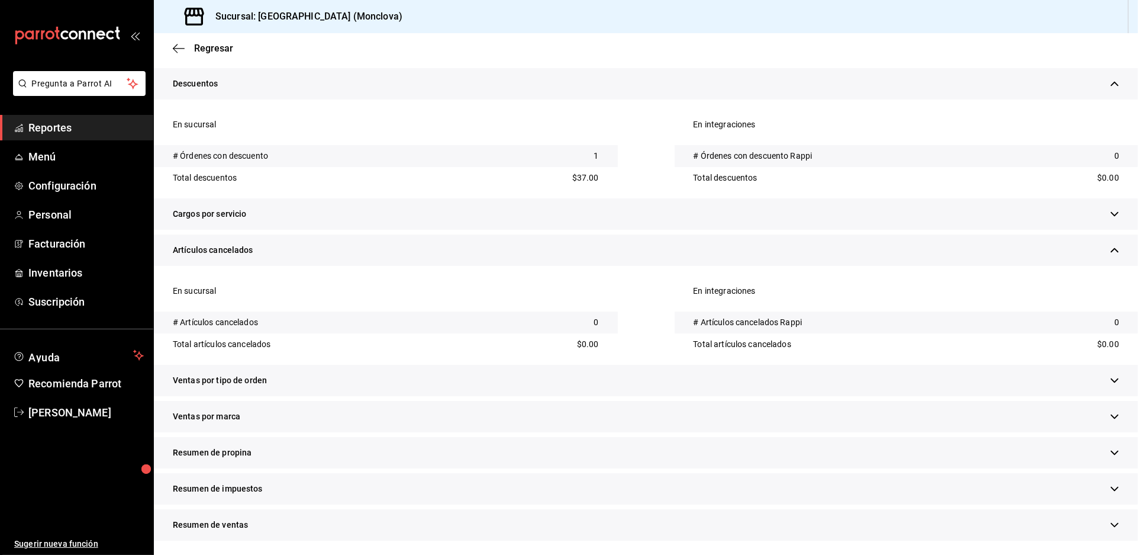
scroll to position [592, 0]
click at [503, 384] on div "Ventas por tipo de orden" at bounding box center [646, 380] width 984 height 31
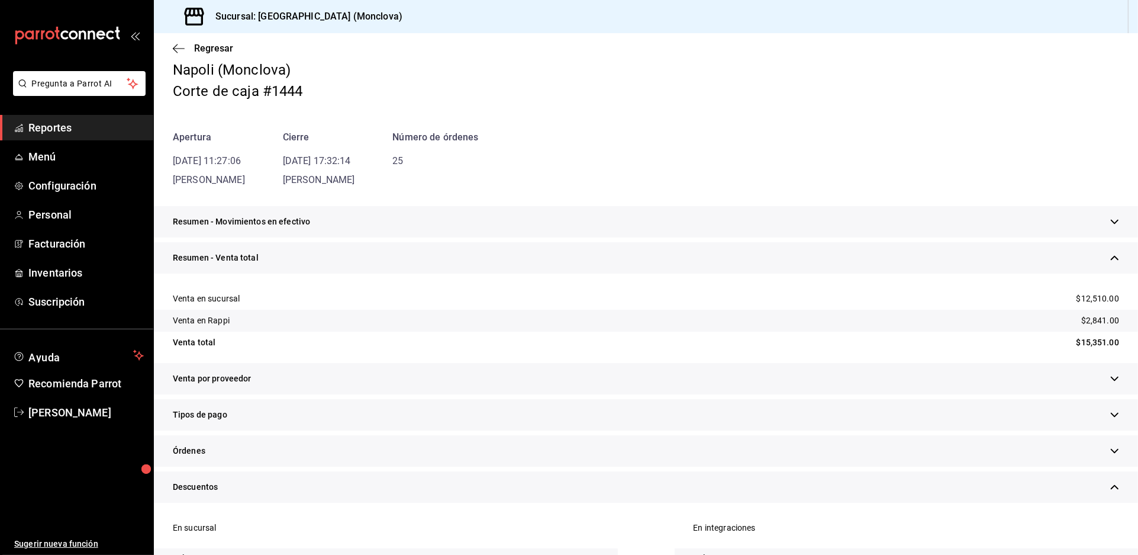
scroll to position [0, 0]
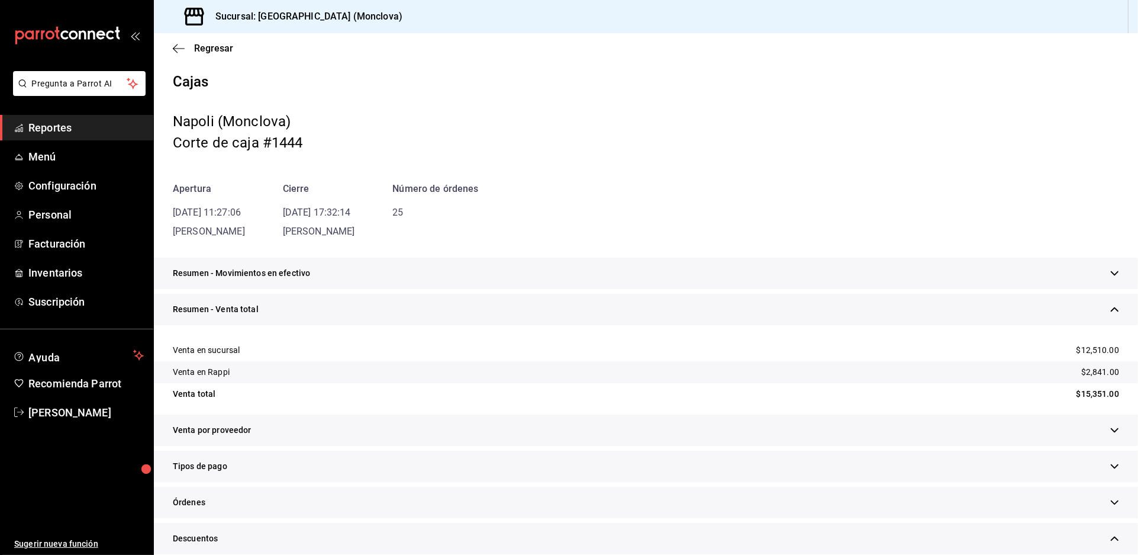
click at [102, 136] on span "Reportes" at bounding box center [85, 128] width 115 height 16
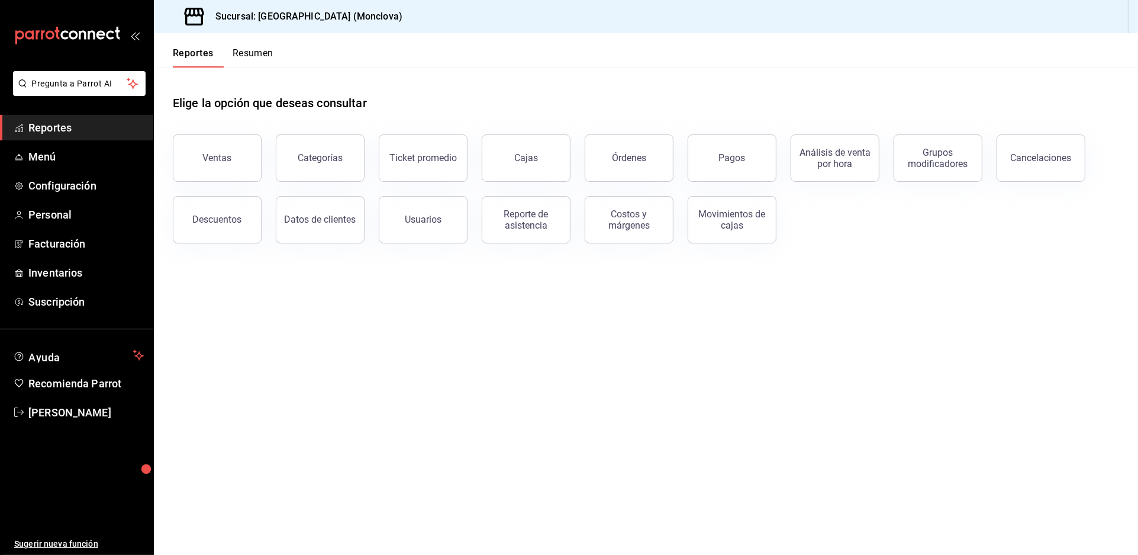
click at [603, 335] on main "Elige la opción que deseas consultar Ventas Categorías Ticket promedio Cajas Ór…" at bounding box center [646, 310] width 984 height 487
click at [79, 136] on span "Reportes" at bounding box center [85, 128] width 115 height 16
click at [637, 120] on div "Elige la opción que deseas consultar" at bounding box center [646, 93] width 946 height 53
